Goal: Task Accomplishment & Management: Use online tool/utility

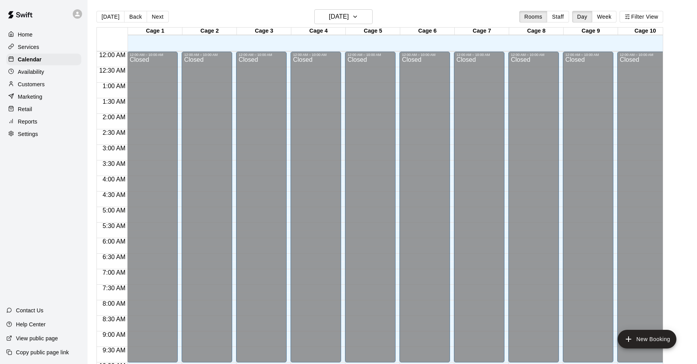
scroll to position [362, 0]
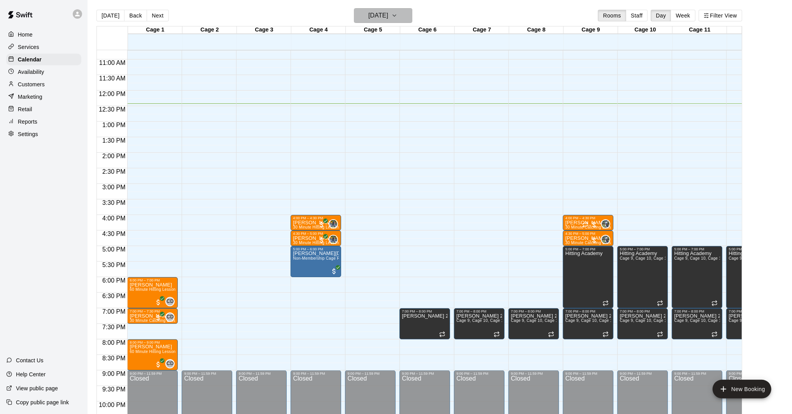
click at [378, 21] on button "[DATE]" at bounding box center [383, 15] width 58 height 15
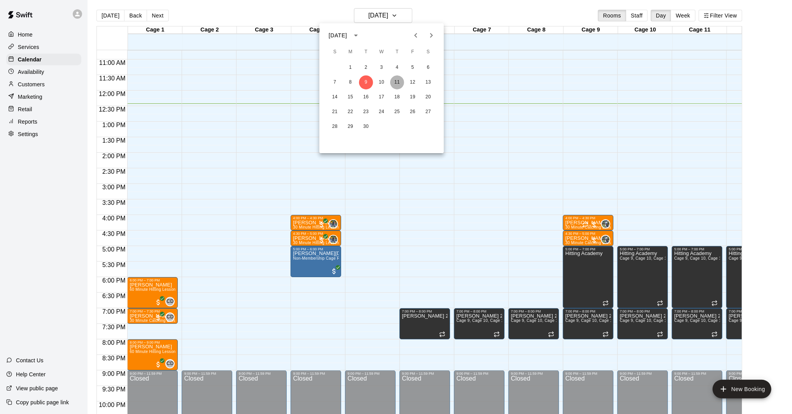
click at [401, 82] on button "11" at bounding box center [397, 82] width 14 height 14
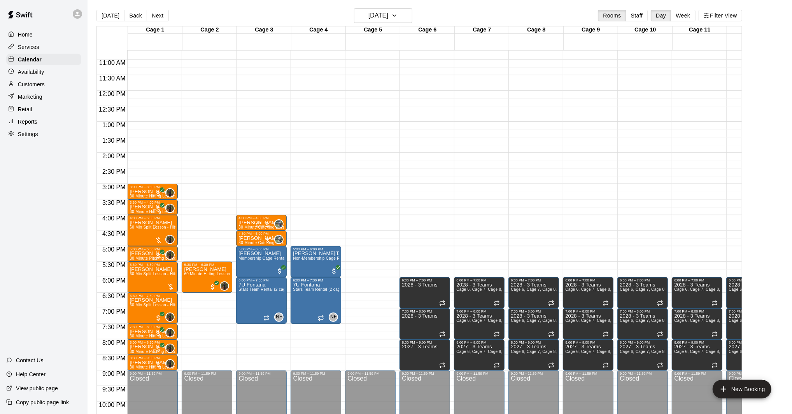
click at [114, 16] on button "[DATE]" at bounding box center [110, 16] width 28 height 12
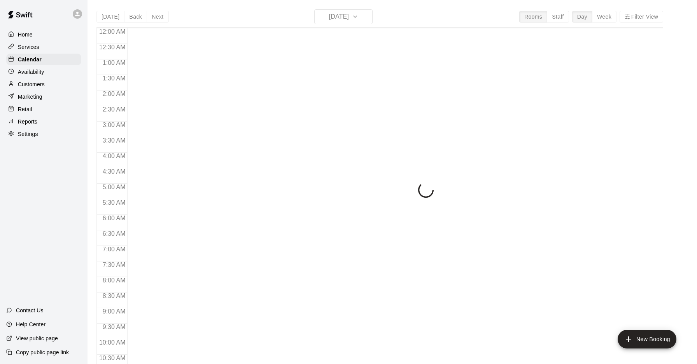
scroll to position [388, 0]
